Goal: Transaction & Acquisition: Purchase product/service

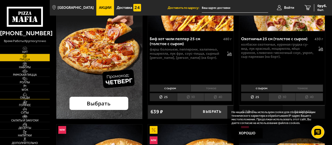
scroll to position [104, 0]
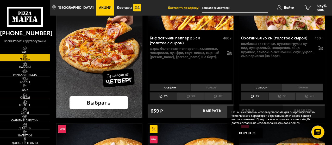
click at [26, 97] on span "Обеды" at bounding box center [25, 98] width 50 height 3
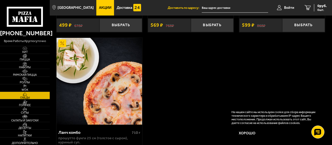
scroll to position [156, 0]
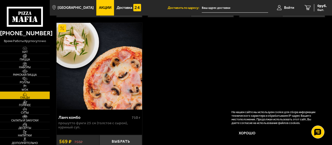
click at [26, 89] on span "WOK" at bounding box center [25, 90] width 50 height 3
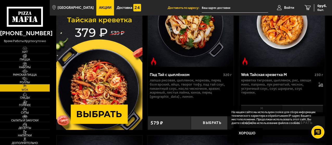
scroll to position [78, 0]
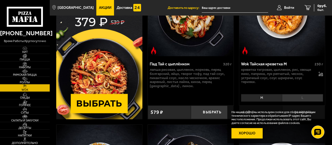
click at [244, 134] on button "Хорошо" at bounding box center [246, 134] width 31 height 10
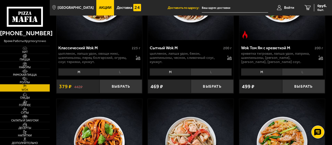
scroll to position [364, 0]
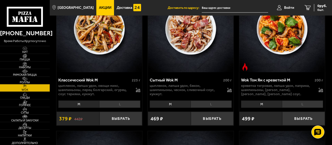
click at [133, 105] on li "L" at bounding box center [119, 104] width 41 height 7
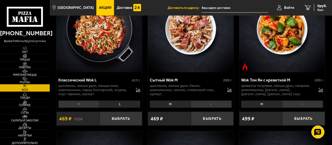
click at [90, 105] on li "M" at bounding box center [78, 104] width 41 height 7
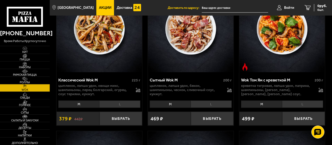
scroll to position [338, 0]
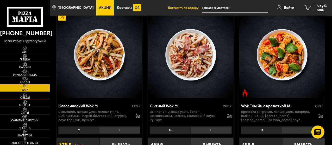
click at [26, 97] on span "Обеды" at bounding box center [25, 98] width 50 height 3
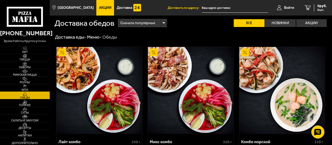
click at [23, 86] on img at bounding box center [24, 87] width 13 height 4
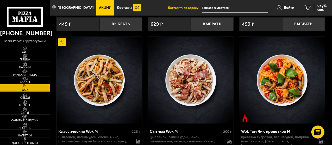
scroll to position [338, 0]
